Goal: Task Accomplishment & Management: Use online tool/utility

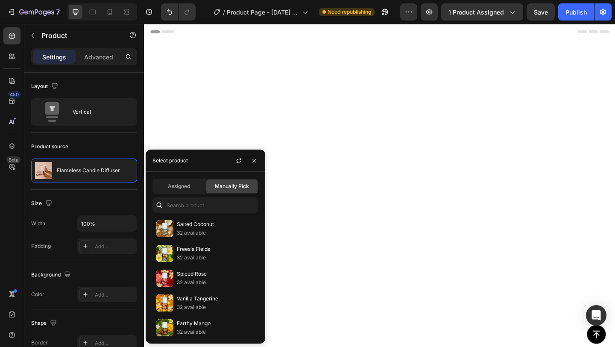
scroll to position [557, 0]
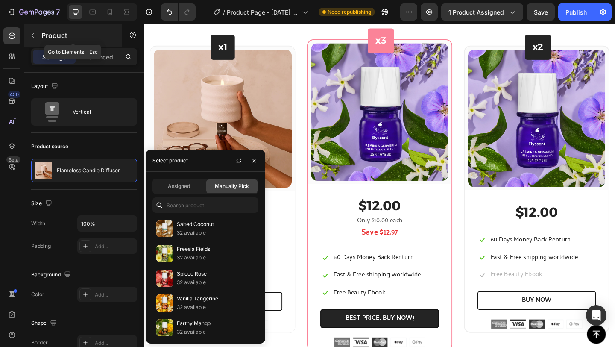
click at [37, 33] on button "button" at bounding box center [33, 36] width 14 height 14
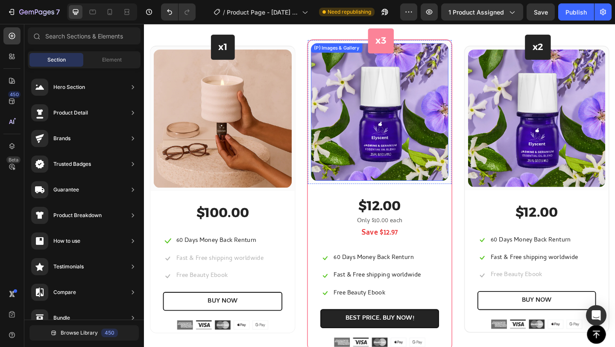
click at [366, 174] on img at bounding box center [399, 119] width 149 height 149
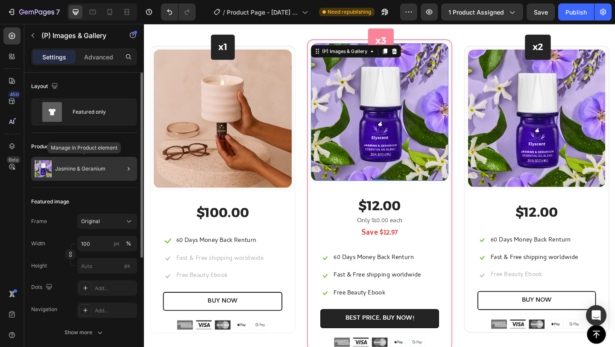
click at [89, 170] on p "Jasmine & Geranium" at bounding box center [80, 169] width 50 height 6
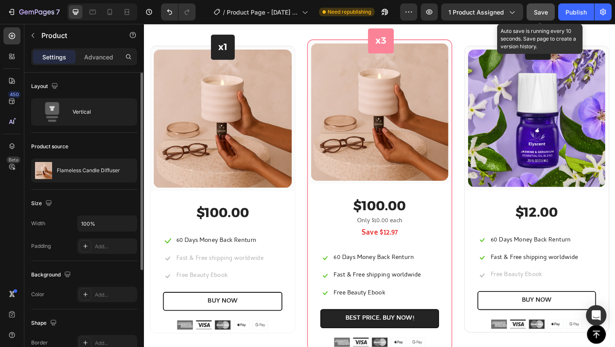
click at [544, 9] on span "Save" at bounding box center [541, 12] width 14 height 7
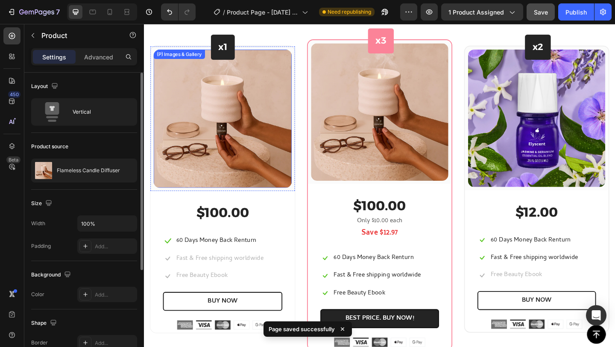
click at [235, 132] on img at bounding box center [229, 127] width 150 height 150
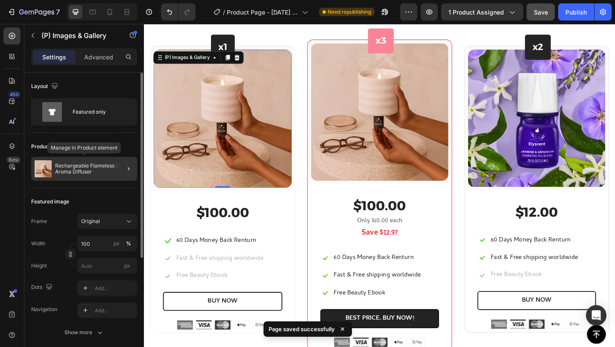
click at [95, 168] on p "Rechargeable Flameless Candle Aroma Diffuser" at bounding box center [94, 169] width 79 height 12
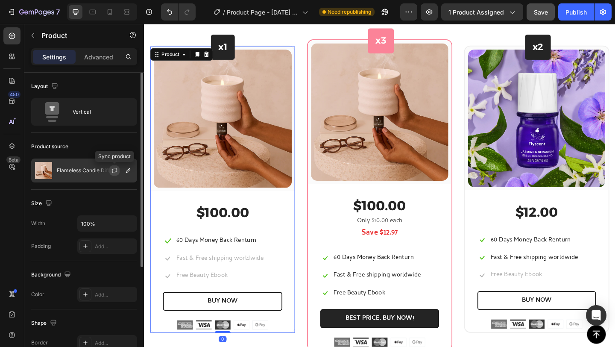
click at [113, 169] on icon "button" at bounding box center [114, 169] width 5 height 3
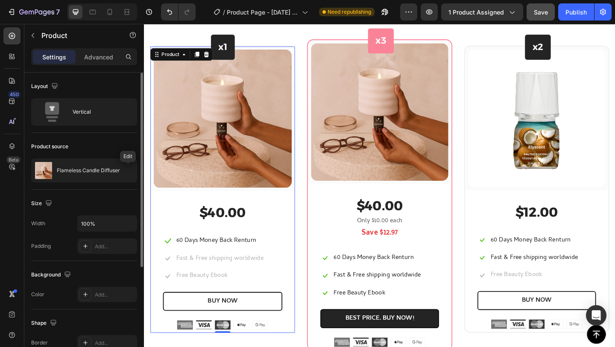
click at [0, 0] on icon "button" at bounding box center [0, 0] width 0 height 0
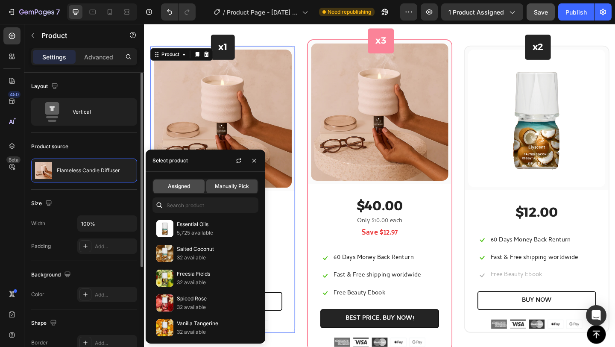
click at [189, 188] on span "Assigned" at bounding box center [179, 186] width 22 height 8
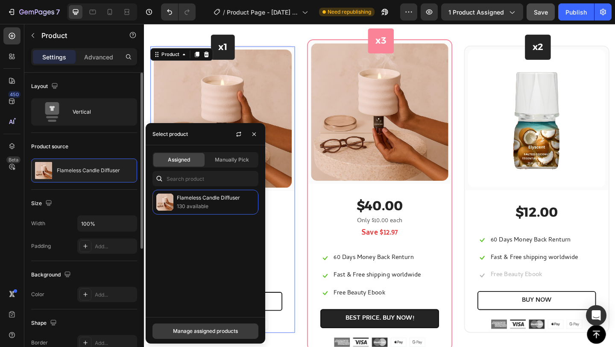
click at [209, 331] on div "Manage assigned products" at bounding box center [205, 331] width 65 height 8
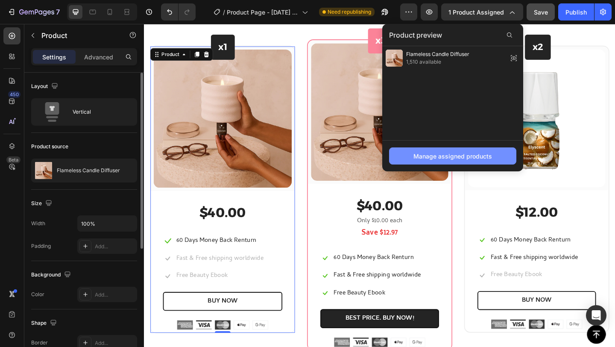
click at [464, 156] on div "Manage assigned products" at bounding box center [452, 156] width 79 height 9
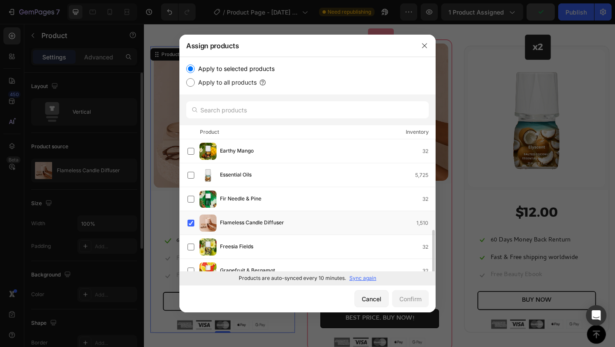
scroll to position [179, 0]
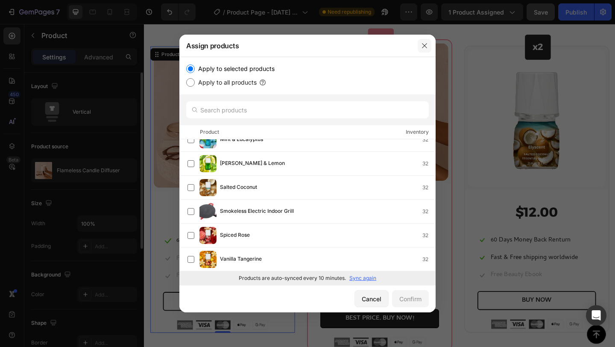
click at [425, 45] on icon "button" at bounding box center [424, 45] width 7 height 7
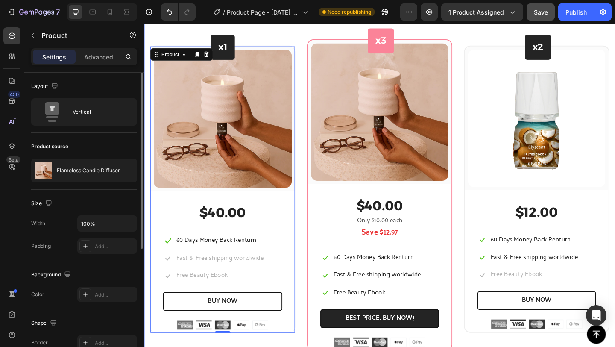
click at [147, 42] on div "Want More Scents? Heading Every Scent You Could Think Of Is At Your Disposal! T…" at bounding box center [400, 189] width 512 height 448
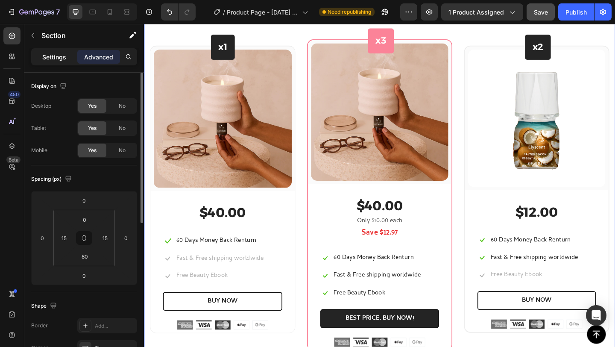
click at [39, 59] on div "Settings" at bounding box center [54, 57] width 43 height 14
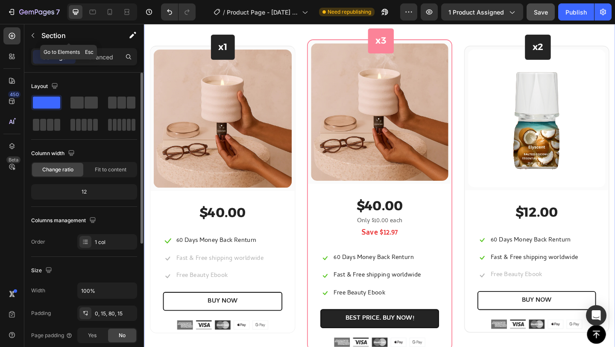
click at [45, 36] on p "Section" at bounding box center [76, 35] width 70 height 10
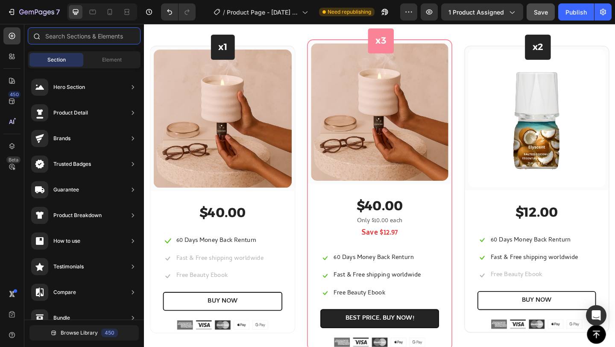
click at [74, 33] on input "text" at bounding box center [84, 35] width 113 height 17
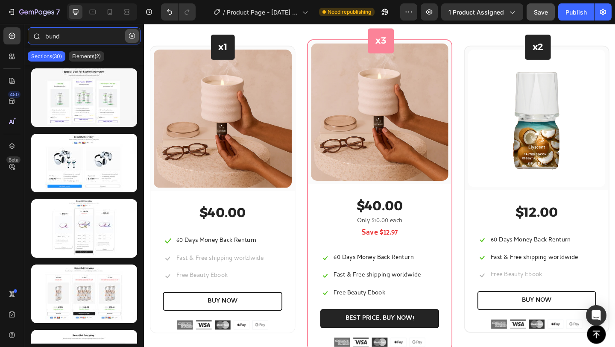
type input "bund"
click at [127, 35] on button "button" at bounding box center [132, 36] width 14 height 14
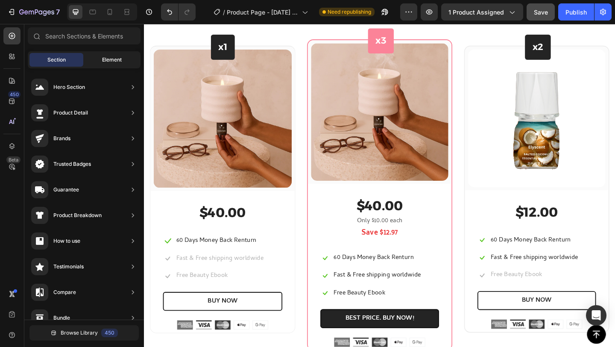
click at [109, 58] on span "Element" at bounding box center [112, 60] width 20 height 8
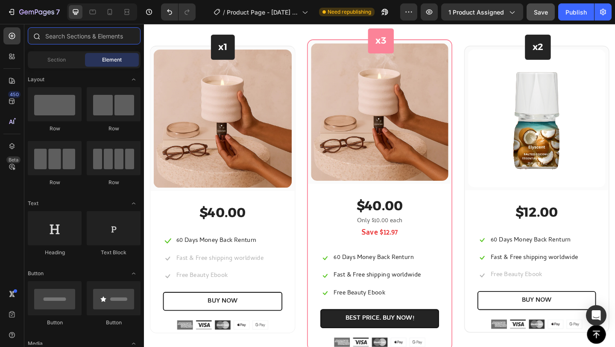
click at [90, 32] on input "text" at bounding box center [84, 35] width 113 height 17
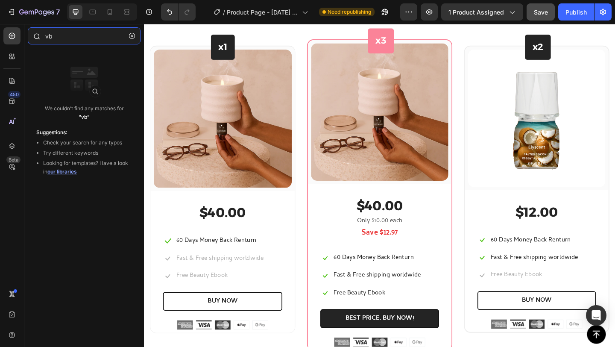
type input "v"
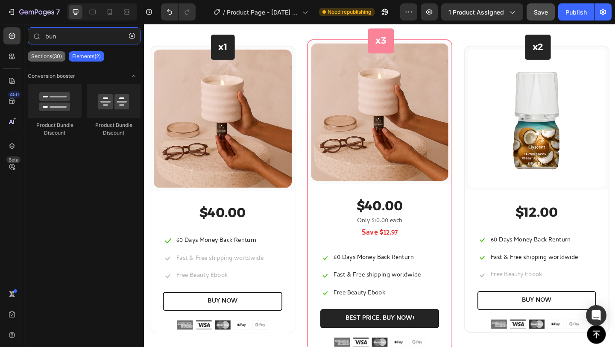
type input "bun"
click at [53, 57] on p "Sections(30)" at bounding box center [46, 56] width 31 height 7
